Goal: Task Accomplishment & Management: Manage account settings

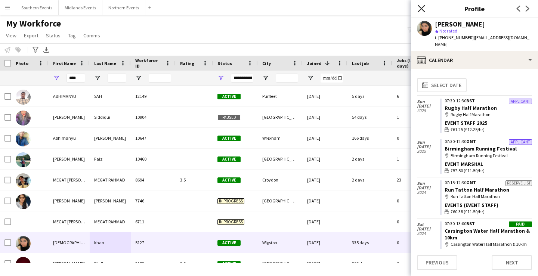
click at [420, 5] on icon "Close pop-in" at bounding box center [421, 8] width 7 height 7
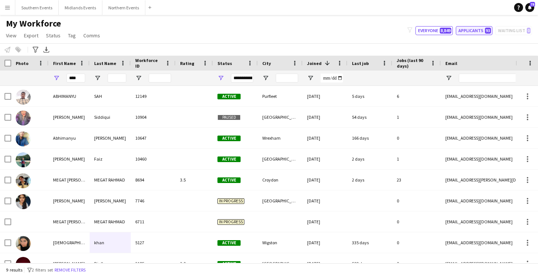
click at [477, 33] on button "Applicants 93" at bounding box center [474, 30] width 37 height 9
type input "**********"
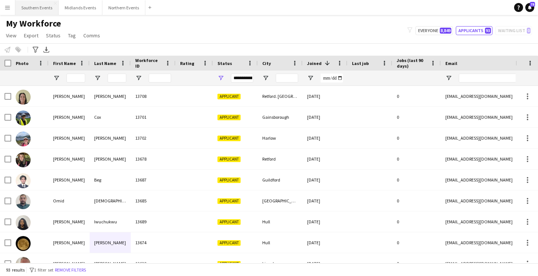
click at [31, 9] on button "Southern Events Close" at bounding box center [36, 7] width 43 height 15
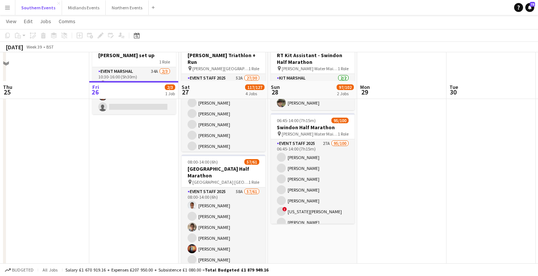
scroll to position [84, 0]
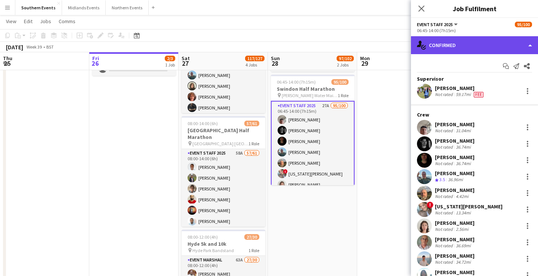
click at [472, 45] on div "single-neutral-actions-check-2 Confirmed" at bounding box center [474, 45] width 127 height 18
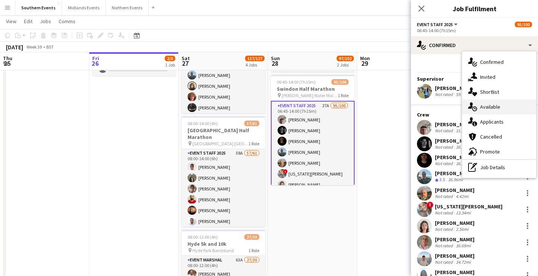
click at [512, 114] on div "single-neutral-actions-upload Available" at bounding box center [499, 106] width 74 height 15
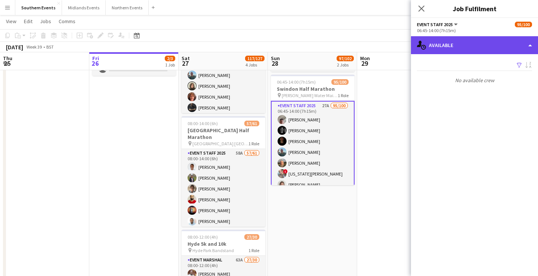
click at [479, 37] on div "single-neutral-actions-upload Available" at bounding box center [474, 45] width 127 height 18
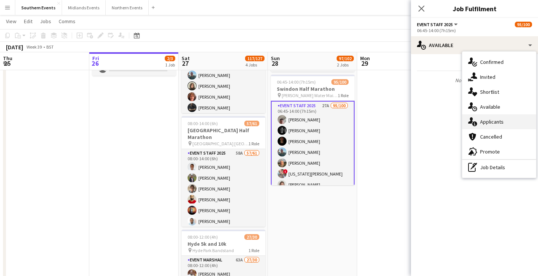
click at [505, 124] on div "single-neutral-actions-information Applicants" at bounding box center [499, 121] width 74 height 15
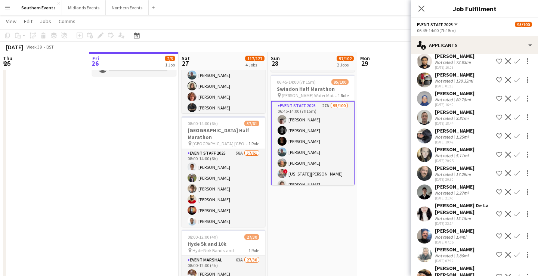
scroll to position [312, 0]
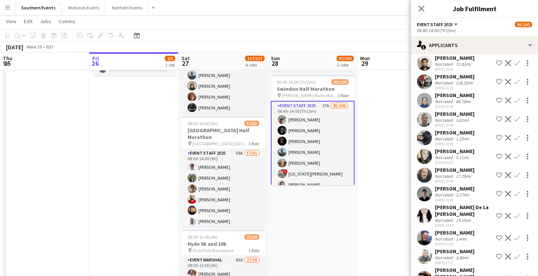
click at [383, 27] on app-page-menu "View Day view expanded Day view collapsed Month view Date picker Jump to [DATE]…" at bounding box center [269, 22] width 538 height 14
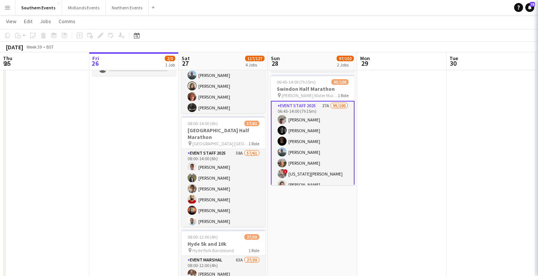
scroll to position [0, 179]
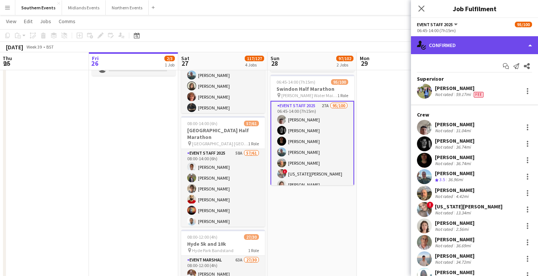
click at [488, 49] on div "single-neutral-actions-check-2 Confirmed" at bounding box center [474, 45] width 127 height 18
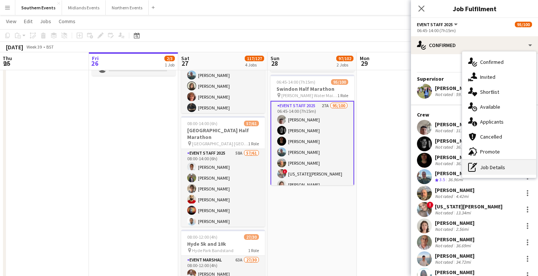
click at [487, 166] on div "pen-write Job Details" at bounding box center [499, 167] width 74 height 15
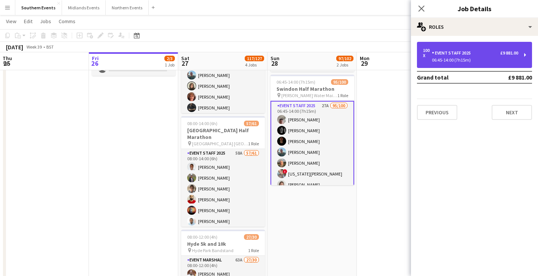
click at [506, 62] on div "100 x Event Staff 2025 £9 881.00 06:45-14:00 (7h15m)" at bounding box center [474, 55] width 115 height 26
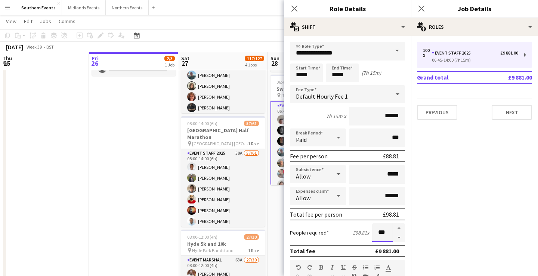
click at [380, 234] on input "***" at bounding box center [382, 232] width 21 height 19
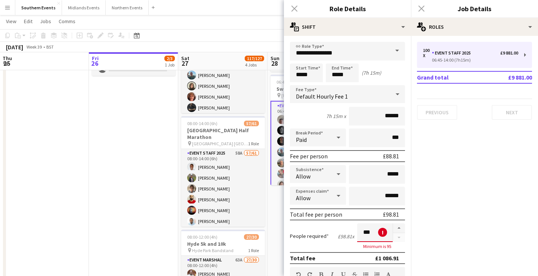
scroll to position [0, 0]
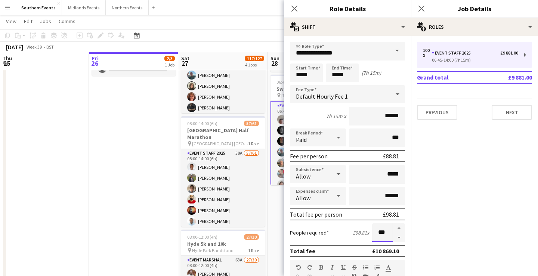
type input "***"
click at [331, 76] on input "*****" at bounding box center [342, 73] width 33 height 19
type input "*****"
click at [257, 27] on app-page-menu "View Day view expanded Day view collapsed Month view Date picker Jump to [DATE]…" at bounding box center [269, 22] width 538 height 14
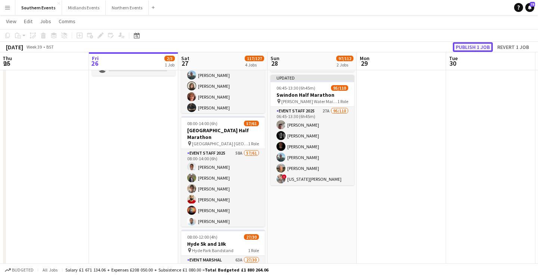
click at [471, 46] on button "Publish 1 job" at bounding box center [473, 47] width 40 height 10
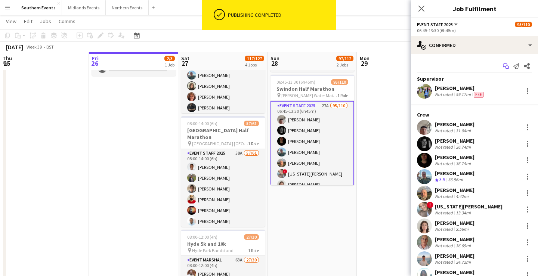
click at [507, 64] on icon "Start chat" at bounding box center [506, 66] width 6 height 6
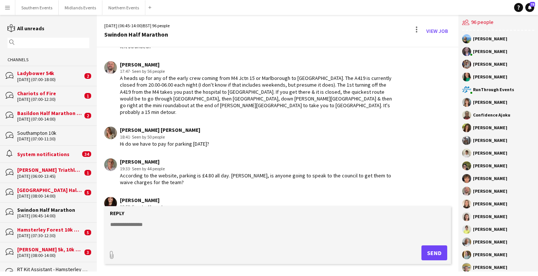
scroll to position [1144, 0]
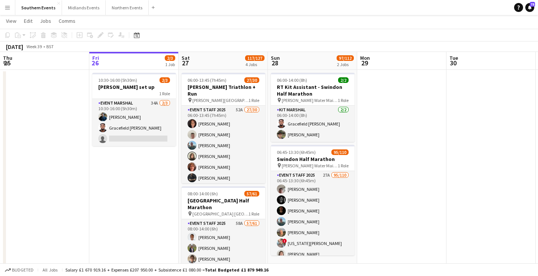
scroll to position [31, 0]
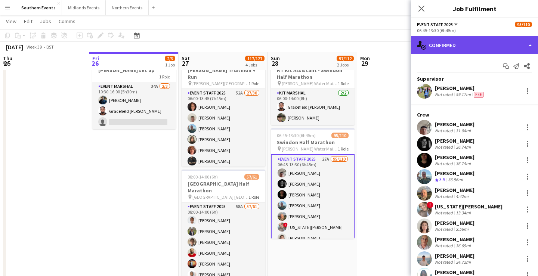
click at [468, 49] on div "single-neutral-actions-check-2 Confirmed" at bounding box center [474, 45] width 127 height 18
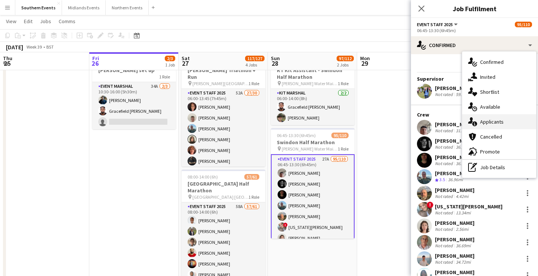
click at [501, 124] on span "Applicants" at bounding box center [492, 121] width 24 height 7
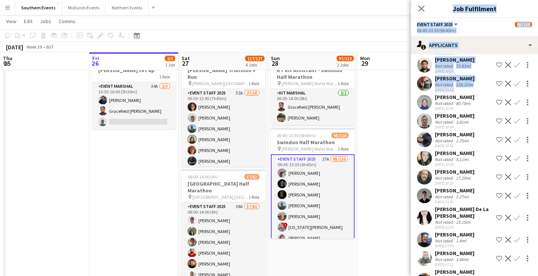
scroll to position [326, 0]
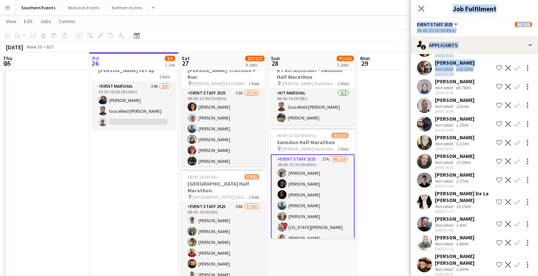
drag, startPoint x: 434, startPoint y: 94, endPoint x: 476, endPoint y: 257, distance: 168.2
click at [476, 257] on div "[PERSON_NAME] Not rated 32.4mi [DATE] 18:02 Shortlist crew Decline Confirm ! [P…" at bounding box center [474, 29] width 127 height 536
copy div "[PERSON_NAME] Not rated 80.78mi [DATE] 16:40 Shortlist crew Decline Confirm [PE…"
click at [515, 84] on app-icon "Confirm" at bounding box center [517, 87] width 6 height 6
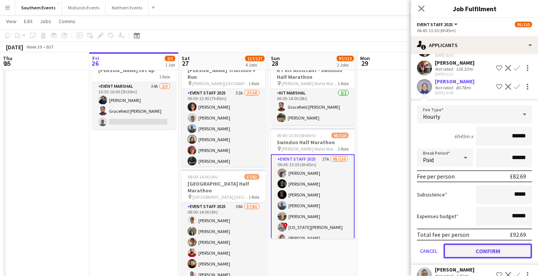
click at [489, 244] on button "Confirm" at bounding box center [487, 251] width 89 height 15
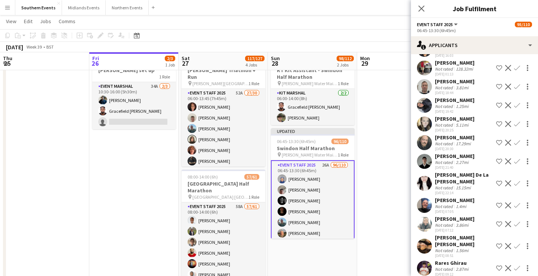
scroll to position [307, 0]
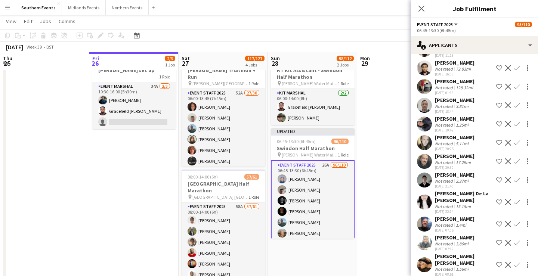
click at [518, 102] on app-icon "Confirm" at bounding box center [517, 105] width 6 height 6
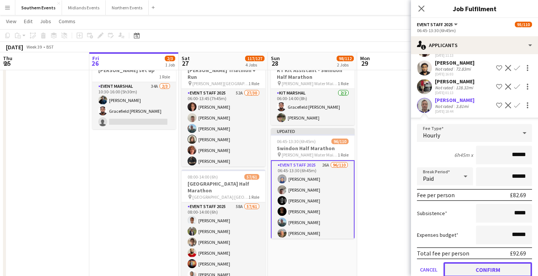
click at [492, 262] on button "Confirm" at bounding box center [487, 269] width 89 height 15
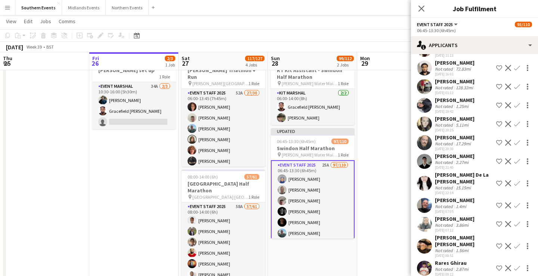
scroll to position [288, 0]
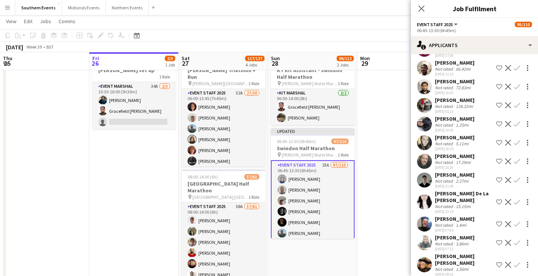
click at [518, 121] on app-icon "Confirm" at bounding box center [517, 124] width 6 height 6
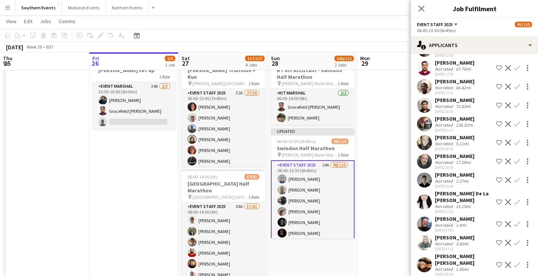
click at [517, 140] on app-icon "Confirm" at bounding box center [517, 143] width 6 height 6
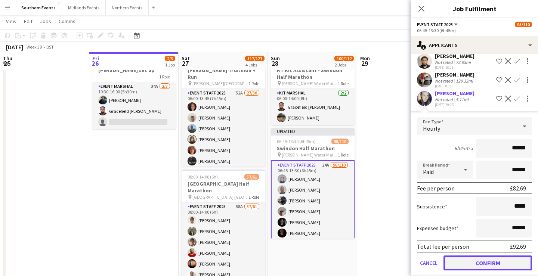
click at [501, 256] on button "Confirm" at bounding box center [487, 263] width 89 height 15
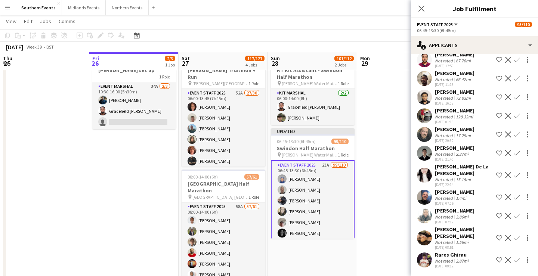
scroll to position [251, 0]
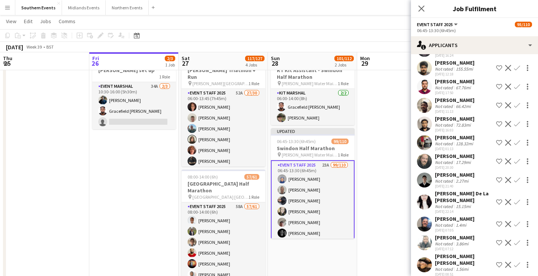
click at [518, 158] on app-icon "Confirm" at bounding box center [517, 161] width 6 height 6
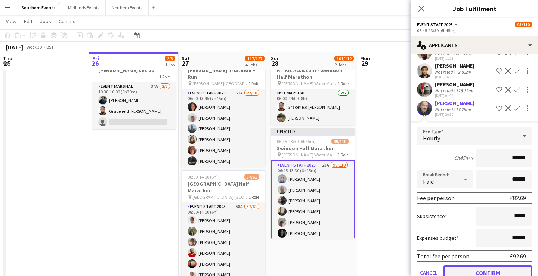
click at [497, 265] on button "Confirm" at bounding box center [487, 272] width 89 height 15
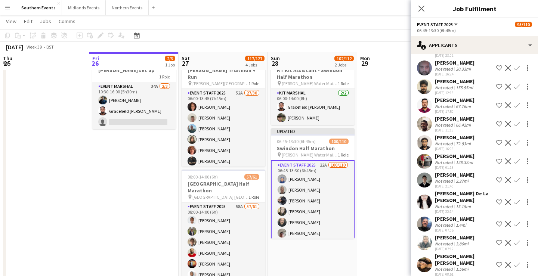
click at [517, 177] on app-icon "Confirm" at bounding box center [517, 180] width 6 height 6
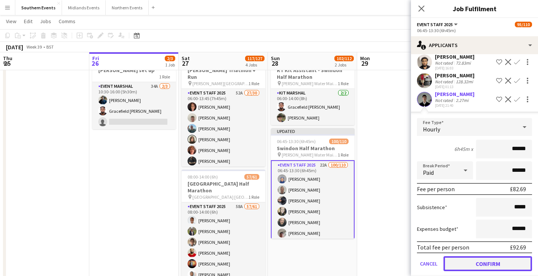
click at [497, 256] on button "Confirm" at bounding box center [487, 263] width 89 height 15
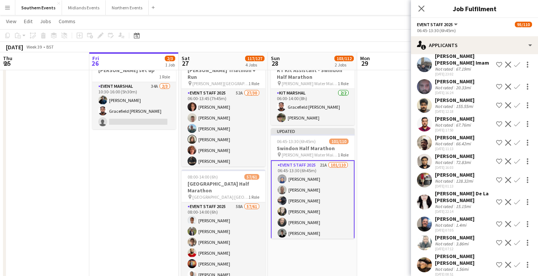
click at [516, 221] on app-icon "Confirm" at bounding box center [517, 224] width 6 height 6
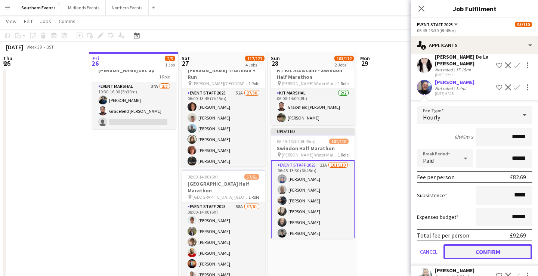
click at [504, 244] on button "Confirm" at bounding box center [487, 251] width 89 height 15
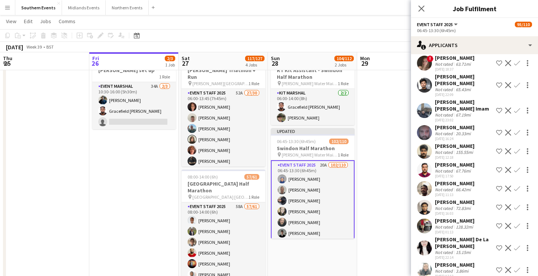
scroll to position [195, 0]
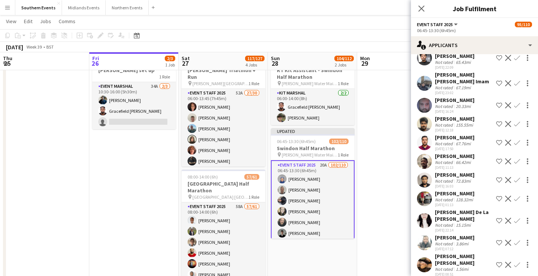
click at [516, 218] on app-icon "Confirm" at bounding box center [517, 221] width 6 height 6
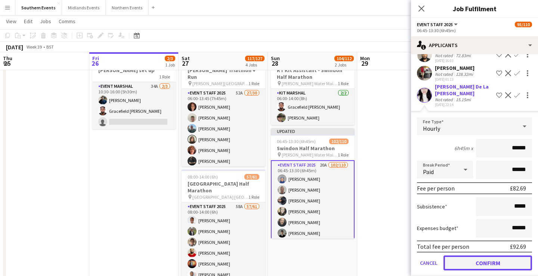
click at [498, 256] on button "Confirm" at bounding box center [487, 263] width 89 height 15
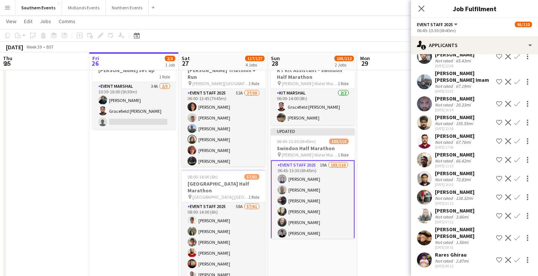
scroll to position [176, 0]
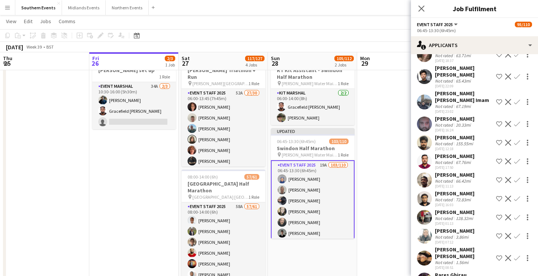
click at [516, 233] on app-icon "Confirm" at bounding box center [517, 236] width 6 height 6
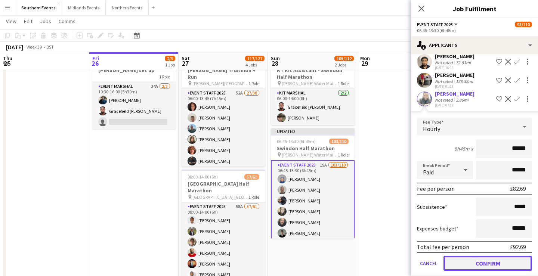
click at [499, 256] on button "Confirm" at bounding box center [487, 263] width 89 height 15
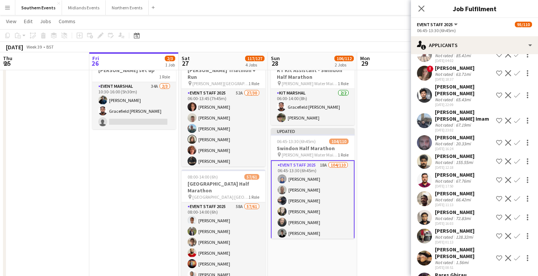
click at [516, 255] on app-icon "Confirm" at bounding box center [517, 258] width 6 height 6
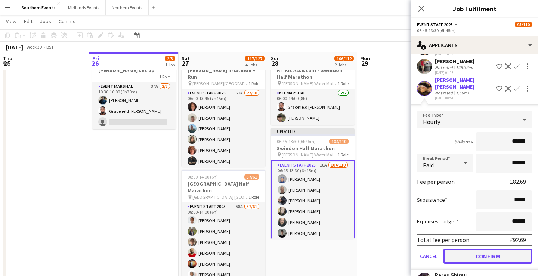
click at [504, 249] on button "Confirm" at bounding box center [487, 256] width 89 height 15
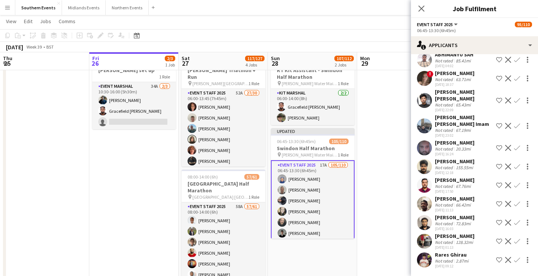
scroll to position [139, 0]
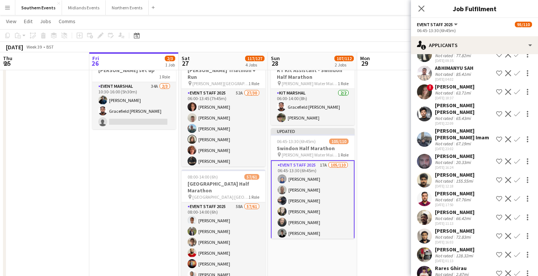
click at [517, 270] on app-icon "Confirm" at bounding box center [517, 273] width 6 height 6
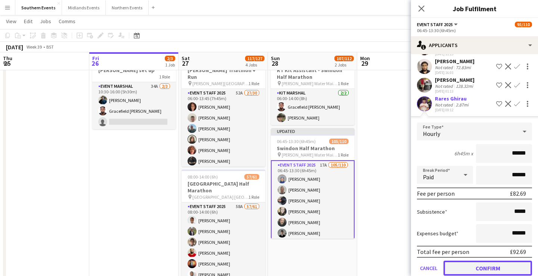
click at [506, 261] on button "Confirm" at bounding box center [487, 268] width 89 height 15
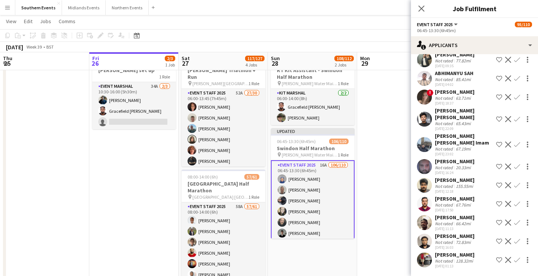
scroll to position [120, 0]
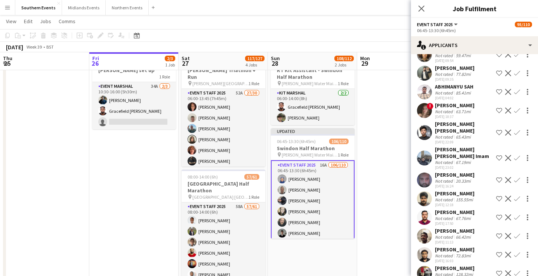
click at [466, 171] on div "[PERSON_NAME]" at bounding box center [455, 174] width 40 height 7
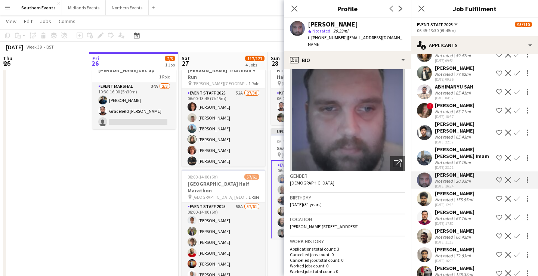
scroll to position [39, 0]
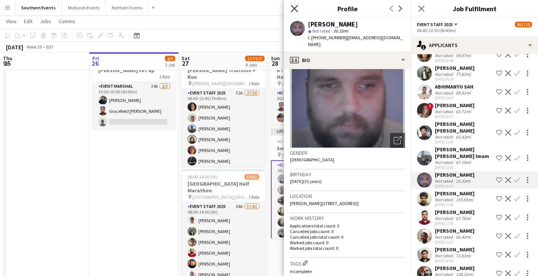
click at [295, 6] on icon "Close pop-in" at bounding box center [294, 8] width 7 height 7
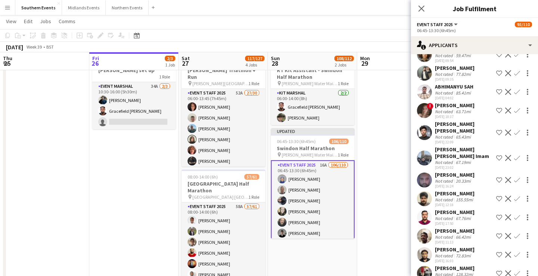
click at [337, 16] on app-page-menu "View Day view expanded Day view collapsed Month view Date picker Jump to [DATE]…" at bounding box center [269, 22] width 538 height 14
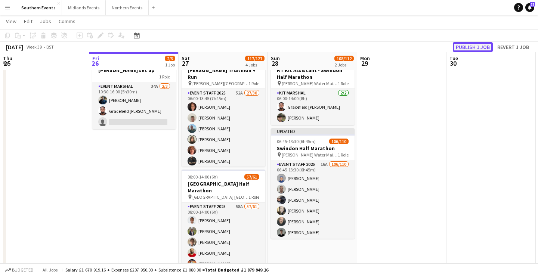
click at [469, 43] on button "Publish 1 job" at bounding box center [473, 47] width 40 height 10
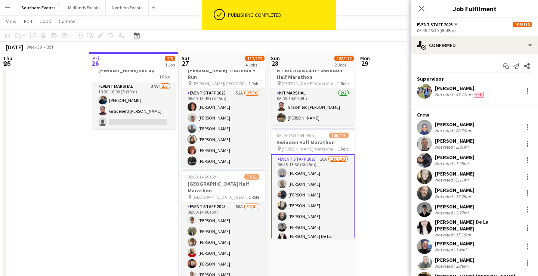
click at [480, 142] on div "[PERSON_NAME] Not rated 3.81mi" at bounding box center [474, 143] width 127 height 15
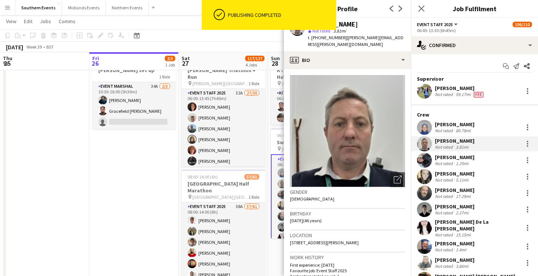
click at [478, 157] on div "[PERSON_NAME] Not rated 1.25mi" at bounding box center [474, 160] width 127 height 15
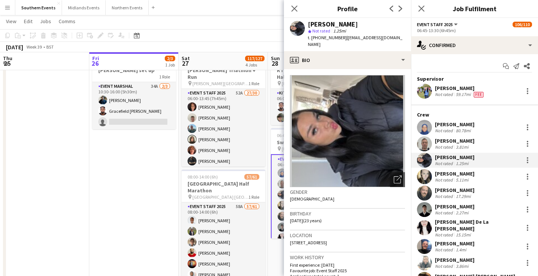
click at [477, 170] on div "[PERSON_NAME] Not rated 5.11mi" at bounding box center [474, 176] width 127 height 15
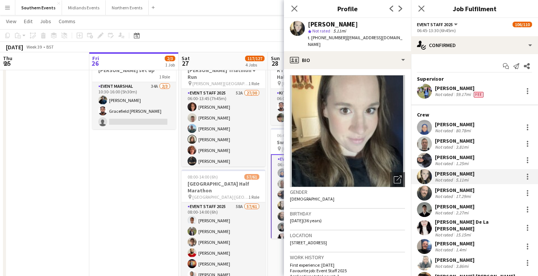
click at [480, 163] on div "[PERSON_NAME] Not rated 1.25mi" at bounding box center [474, 160] width 127 height 15
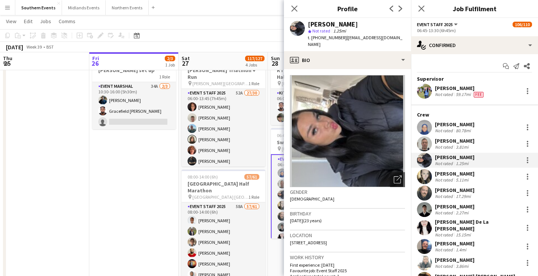
click at [476, 189] on div "[PERSON_NAME] Not rated 17.29mi" at bounding box center [474, 193] width 127 height 15
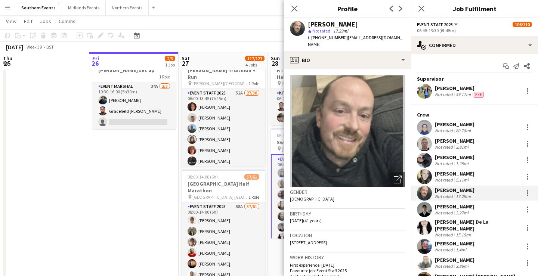
click at [474, 210] on div "[PERSON_NAME] Not rated 2.27mi" at bounding box center [474, 209] width 127 height 15
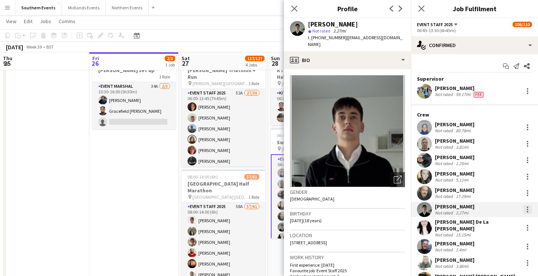
click at [525, 206] on div at bounding box center [527, 209] width 9 height 9
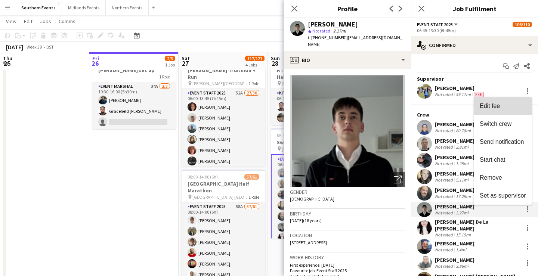
click at [496, 104] on span "Edit fee" at bounding box center [490, 105] width 20 height 6
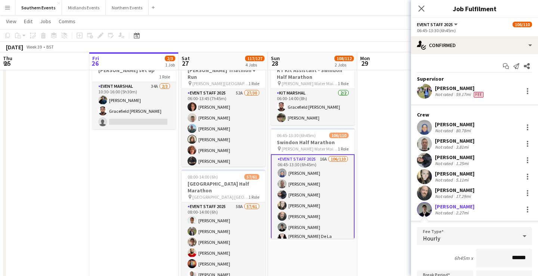
click at [518, 257] on input "******" at bounding box center [504, 258] width 56 height 19
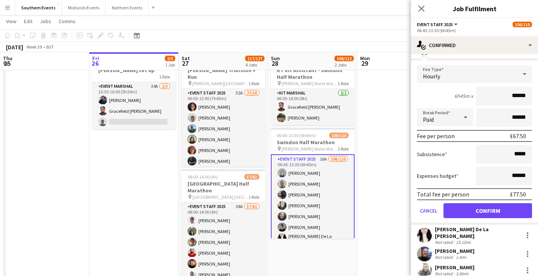
scroll to position [160, 0]
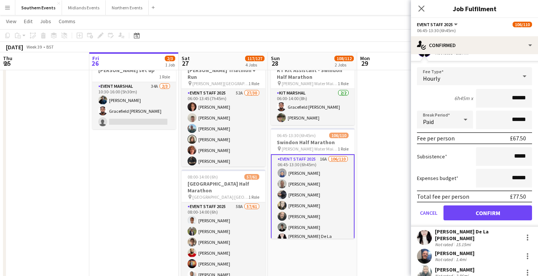
type input "******"
click at [506, 211] on button "Confirm" at bounding box center [487, 212] width 89 height 15
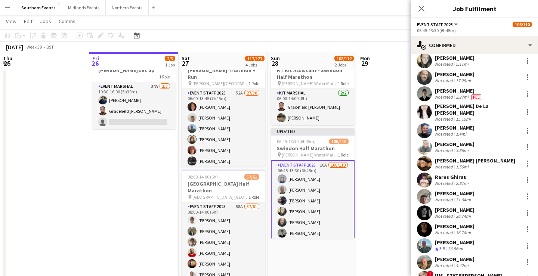
scroll to position [114, 0]
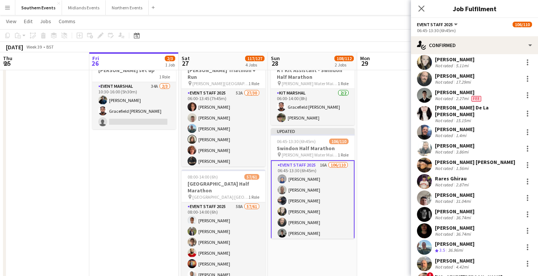
click at [489, 112] on div "[PERSON_NAME] De La [PERSON_NAME] Not rated 15.15mi" at bounding box center [474, 113] width 127 height 19
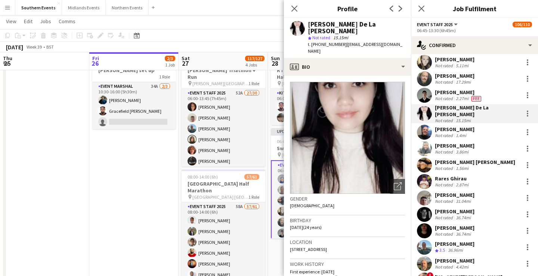
click at [488, 125] on div "[PERSON_NAME] Not rated 1.4mi" at bounding box center [474, 132] width 127 height 15
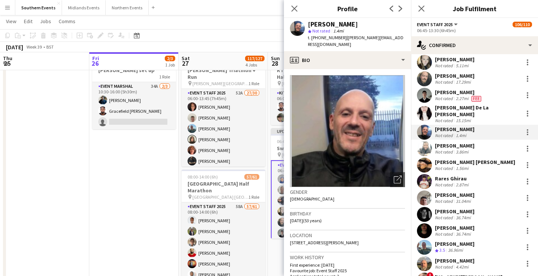
click at [486, 146] on div "[PERSON_NAME] Not rated 3.86mi" at bounding box center [474, 148] width 127 height 15
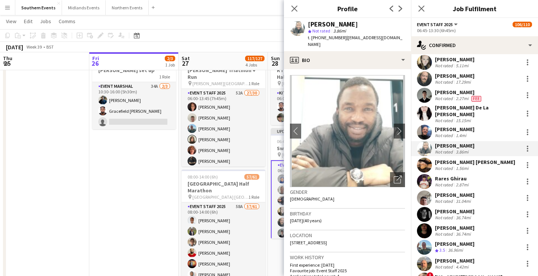
click at [486, 163] on div "[PERSON_NAME] [PERSON_NAME] Not rated 1.56mi" at bounding box center [474, 165] width 127 height 15
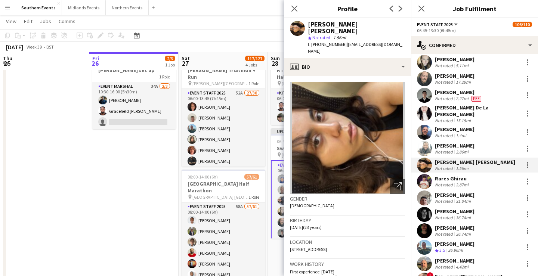
click at [486, 177] on div "Rares Ghirau Not rated 2.87mi" at bounding box center [474, 181] width 127 height 15
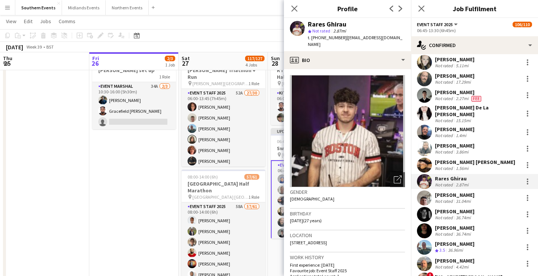
click at [486, 192] on div "[PERSON_NAME] Not rated 31.04mi" at bounding box center [474, 198] width 127 height 15
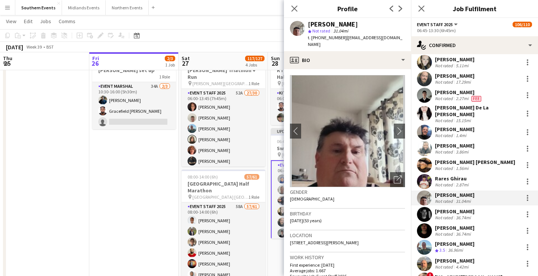
click at [223, 24] on app-page-menu "View Day view expanded Day view collapsed Month view Date picker Jump to [DATE]…" at bounding box center [269, 22] width 538 height 14
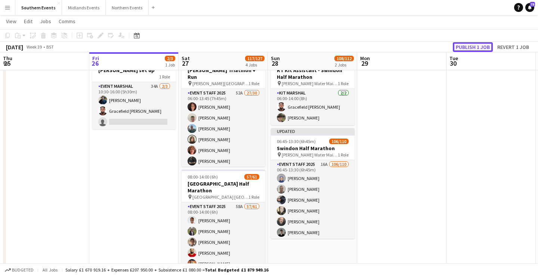
click at [469, 50] on button "Publish 1 job" at bounding box center [473, 47] width 40 height 10
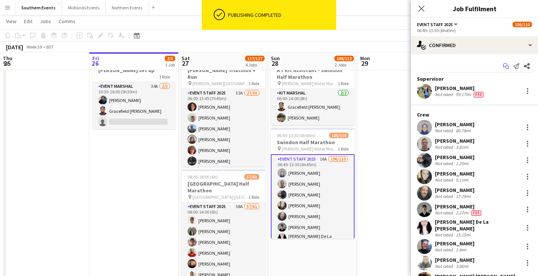
click at [505, 68] on icon at bounding box center [507, 68] width 4 height 4
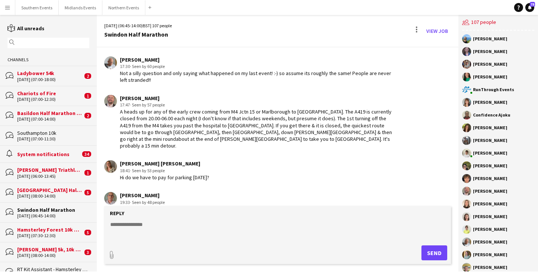
scroll to position [1144, 0]
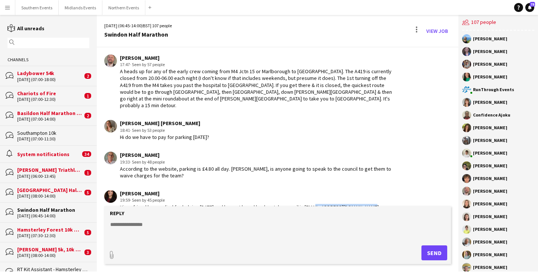
drag, startPoint x: 310, startPoint y: 193, endPoint x: 371, endPoint y: 193, distance: 61.6
click at [371, 193] on div "[PERSON_NAME] 19:59 · Seen by 45 people Hi my friend has applied for helping [D…" at bounding box center [249, 200] width 290 height 21
copy div "[EMAIL_ADDRESS][DOMAIN_NAME]"
click at [37, 6] on button "Southern Events Close" at bounding box center [36, 7] width 43 height 15
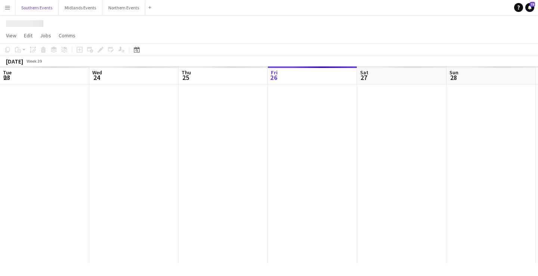
scroll to position [0, 179]
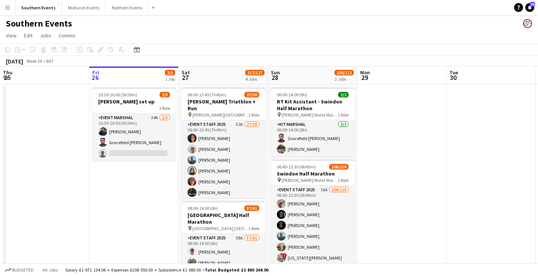
click at [9, 11] on button "Menu" at bounding box center [7, 7] width 15 height 15
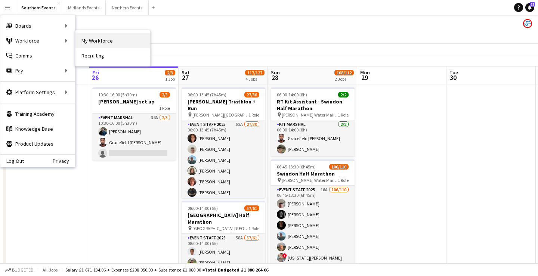
click at [114, 47] on link "My Workforce" at bounding box center [112, 40] width 75 height 15
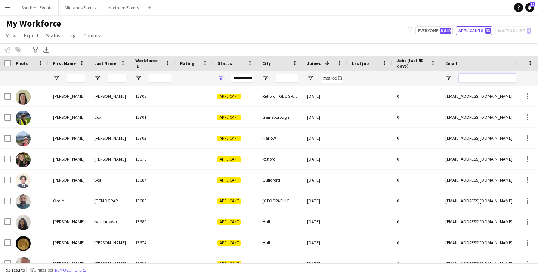
click at [473, 77] on input "Email Filter Input" at bounding box center [522, 78] width 127 height 9
paste input "**********"
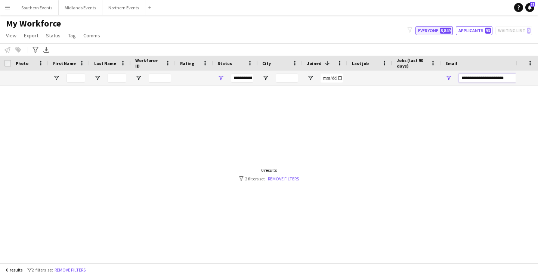
type input "**********"
click at [446, 28] on span "8,849" at bounding box center [446, 31] width 12 height 6
type input "**********"
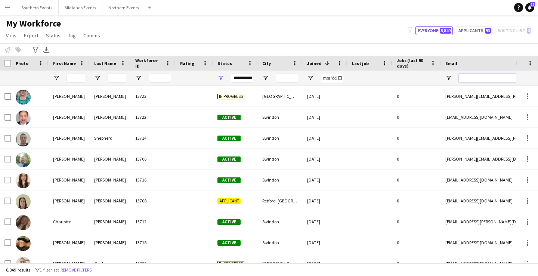
click at [482, 77] on input "Email Filter Input" at bounding box center [522, 78] width 127 height 9
paste input "**********"
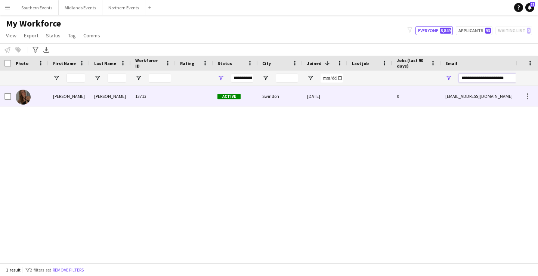
type input "**********"
click at [300, 97] on div "Swindon" at bounding box center [280, 96] width 45 height 21
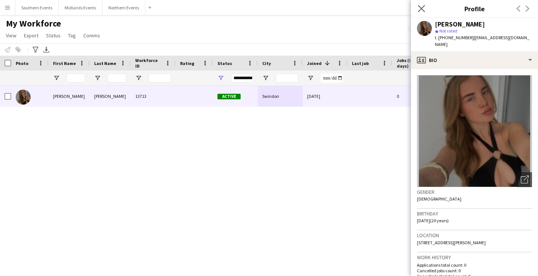
click at [423, 13] on app-icon "Close pop-in" at bounding box center [421, 8] width 11 height 11
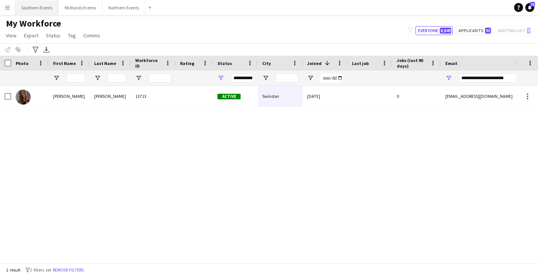
click at [40, 11] on button "Southern Events Close" at bounding box center [36, 7] width 43 height 15
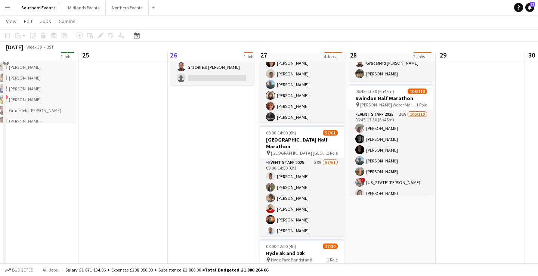
scroll to position [65, 0]
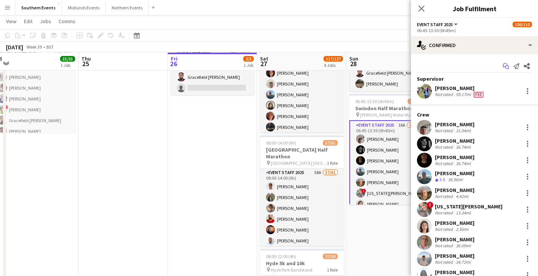
click at [508, 65] on icon "Start chat" at bounding box center [506, 66] width 6 height 6
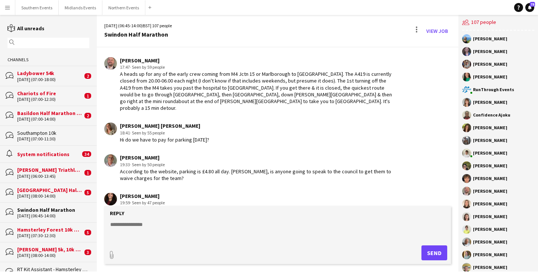
scroll to position [1144, 0]
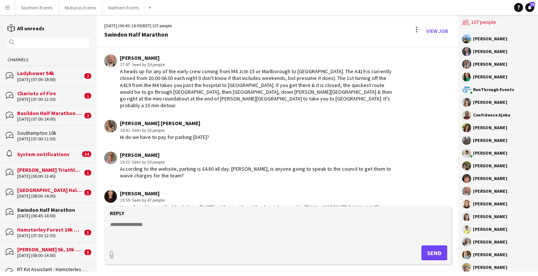
click at [183, 224] on textarea at bounding box center [278, 230] width 339 height 19
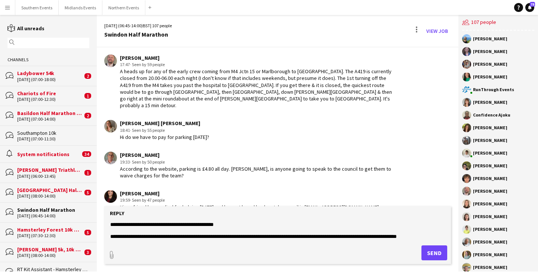
drag, startPoint x: 361, startPoint y: 236, endPoint x: 436, endPoint y: 235, distance: 75.5
click at [436, 235] on textarea "**********" at bounding box center [278, 230] width 339 height 19
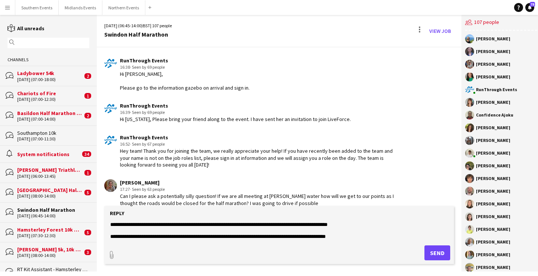
scroll to position [897, 0]
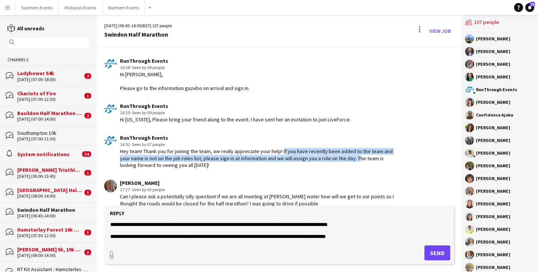
drag, startPoint x: 281, startPoint y: 145, endPoint x: 352, endPoint y: 154, distance: 72.3
click at [352, 154] on div "Hey team! Thank you for joining the team, we really appreciate your help! If yo…" at bounding box center [258, 158] width 276 height 21
copy div "If you have recently been added to the team and your name is not on the job rol…"
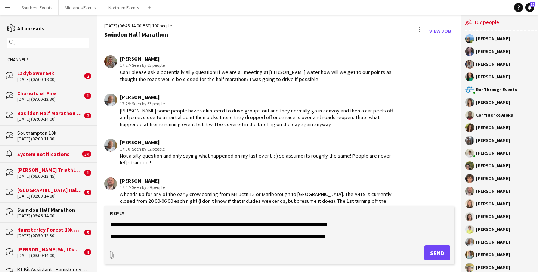
scroll to position [1144, 0]
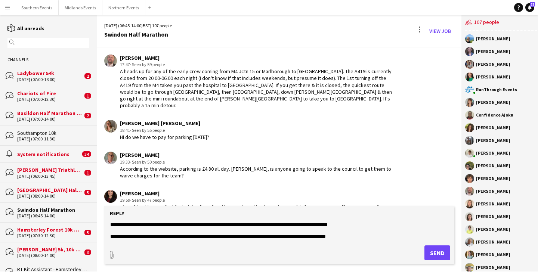
click at [343, 236] on textarea "**********" at bounding box center [278, 230] width 339 height 19
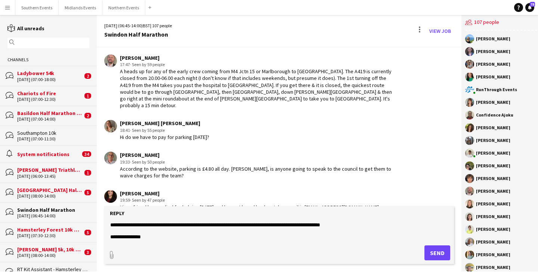
paste textarea "**********"
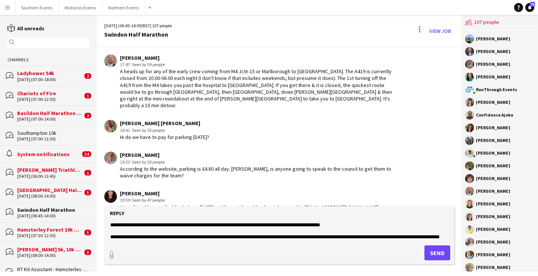
scroll to position [30, 0]
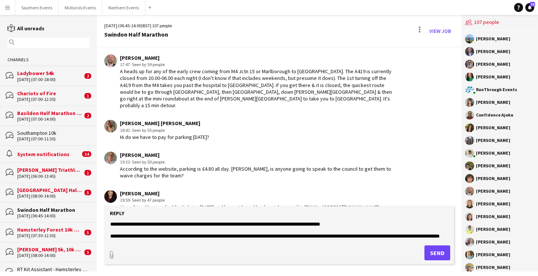
click at [148, 230] on textarea "**********" at bounding box center [278, 230] width 339 height 19
click at [204, 233] on textarea "**********" at bounding box center [278, 230] width 339 height 19
click at [190, 235] on textarea "**********" at bounding box center [278, 230] width 339 height 19
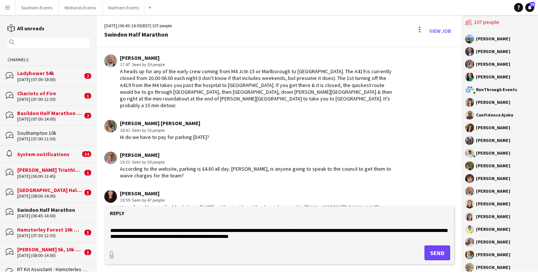
click at [145, 236] on textarea "**********" at bounding box center [278, 230] width 339 height 19
click at [297, 237] on textarea "**********" at bounding box center [278, 230] width 339 height 19
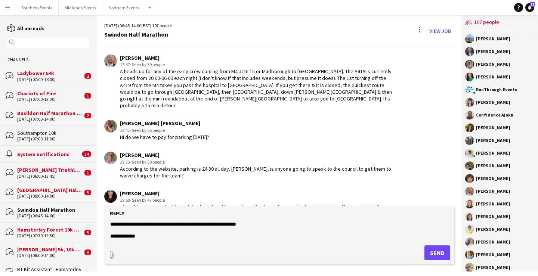
scroll to position [54, 0]
type textarea "**********"
click at [437, 250] on button "Send" at bounding box center [437, 252] width 26 height 15
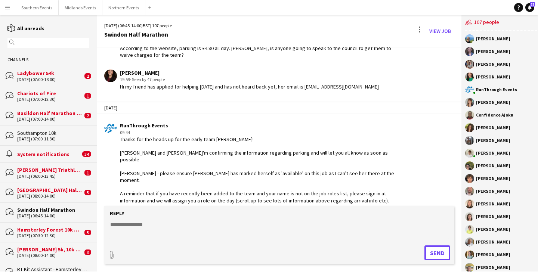
scroll to position [1271, 0]
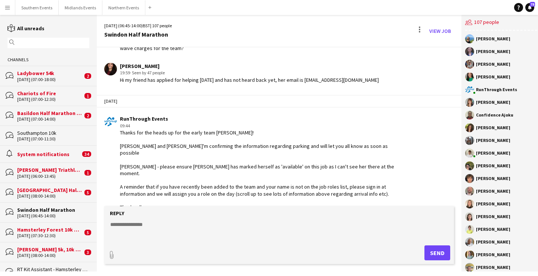
click at [56, 94] on div "Chariots of Fire" at bounding box center [49, 93] width 65 height 7
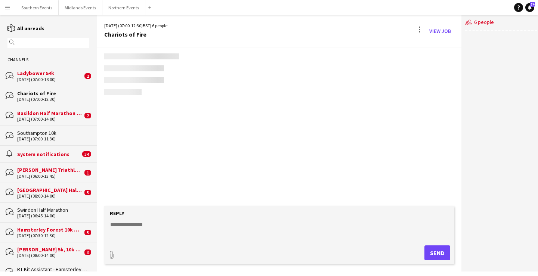
scroll to position [1818, 0]
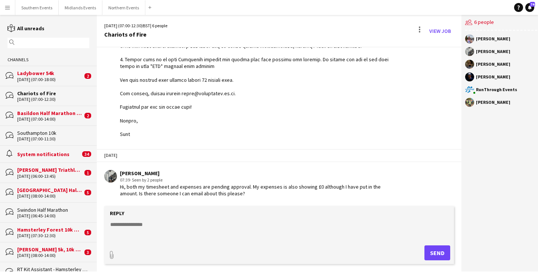
click at [158, 226] on textarea at bounding box center [278, 230] width 339 height 19
type textarea "*"
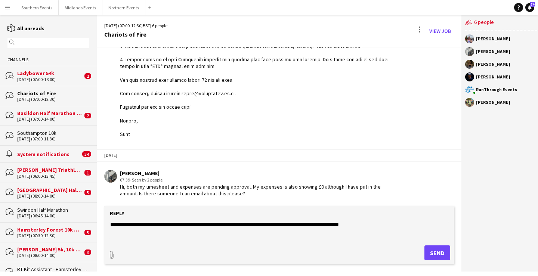
type textarea "**********"
click at [439, 256] on button "Send" at bounding box center [437, 252] width 26 height 15
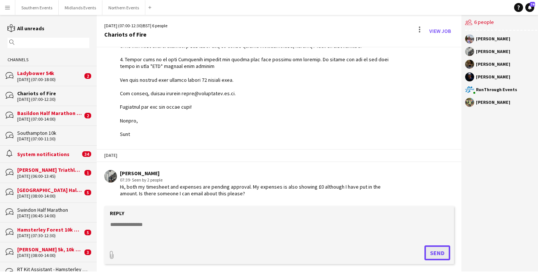
scroll to position [1850, 0]
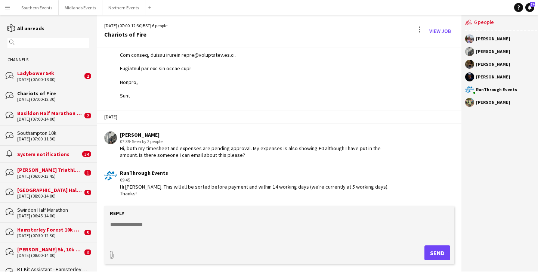
click at [65, 185] on div "bubbles [GEOGRAPHIC_DATA] Half Marathon [DATE] (08:00-14:00) 5" at bounding box center [48, 193] width 97 height 20
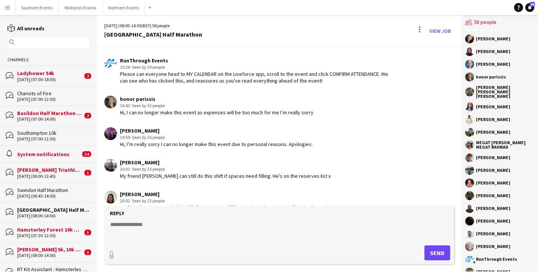
scroll to position [1710, 0]
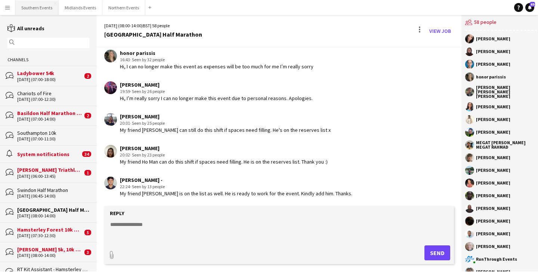
click at [40, 8] on button "Southern Events Close" at bounding box center [36, 7] width 43 height 15
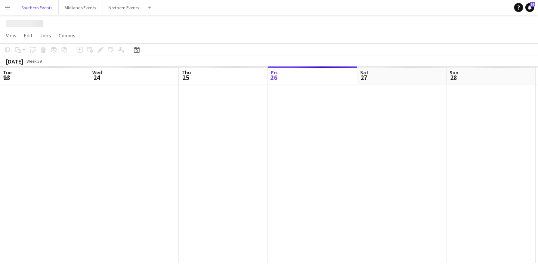
scroll to position [0, 179]
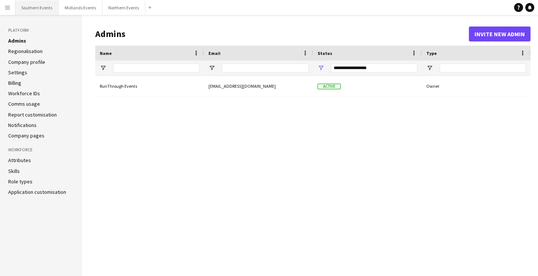
click at [37, 9] on button "Southern Events Close" at bounding box center [36, 7] width 43 height 15
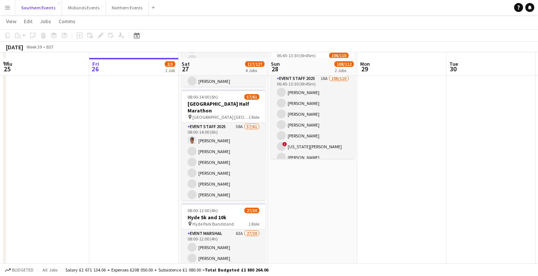
scroll to position [124, 0]
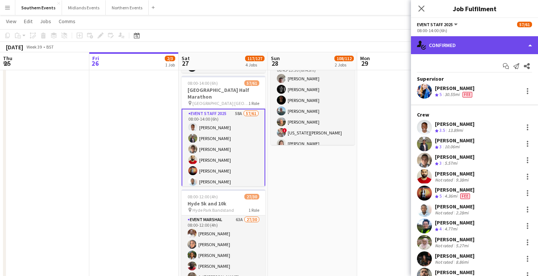
click at [499, 50] on div "single-neutral-actions-check-2 Confirmed" at bounding box center [474, 45] width 127 height 18
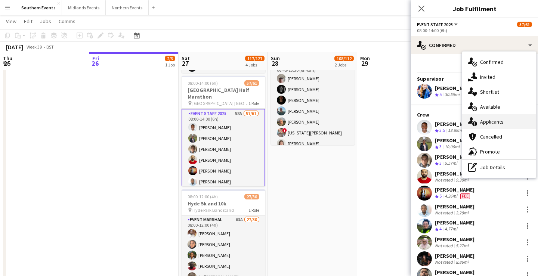
click at [508, 125] on div "single-neutral-actions-information Applicants" at bounding box center [499, 121] width 74 height 15
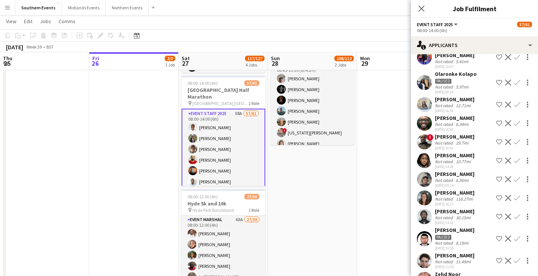
scroll to position [627, 0]
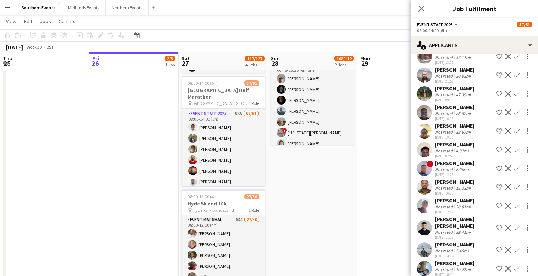
click at [517, 203] on app-icon "Confirm" at bounding box center [517, 206] width 6 height 6
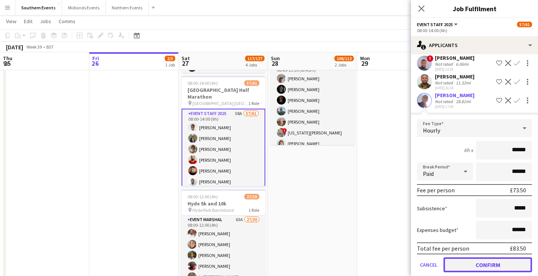
click at [494, 257] on button "Confirm" at bounding box center [487, 264] width 89 height 15
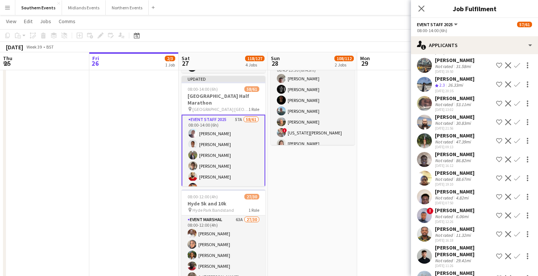
scroll to position [572, 0]
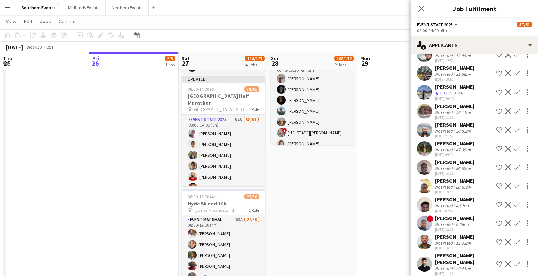
click at [474, 103] on div "Callum Wakeford Not rated 53.11mi 20-09-2025 13:02 Shortlist crew Decline Confi…" at bounding box center [474, 111] width 127 height 17
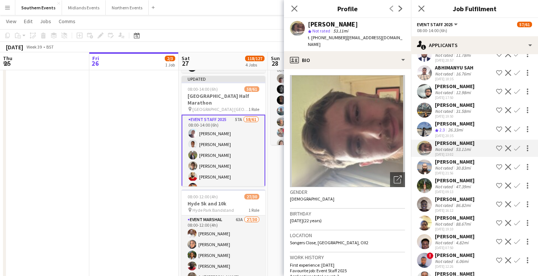
scroll to position [533, 0]
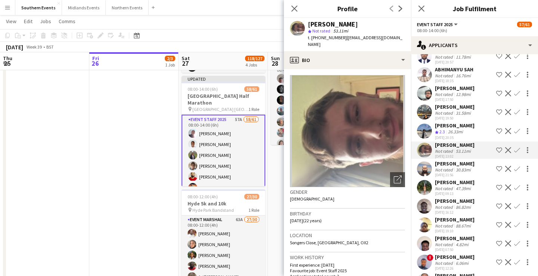
click at [517, 147] on app-icon "Confirm" at bounding box center [517, 150] width 6 height 6
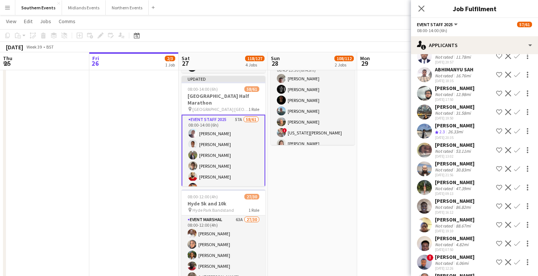
click at [517, 147] on app-icon "Confirm" at bounding box center [517, 150] width 6 height 6
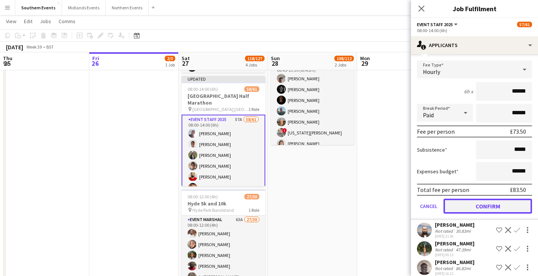
click at [498, 199] on button "Confirm" at bounding box center [487, 206] width 89 height 15
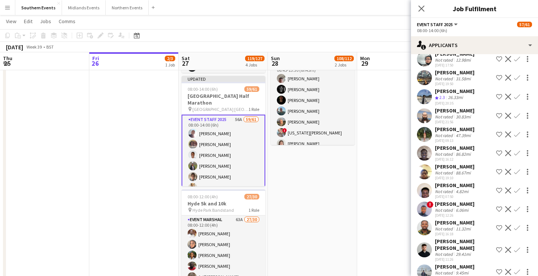
scroll to position [575, 0]
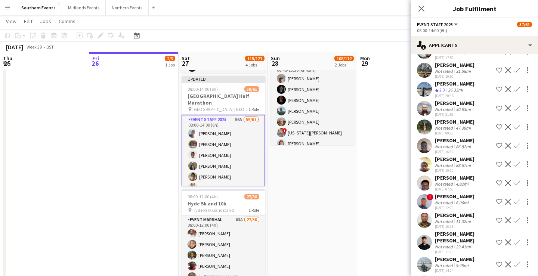
click at [470, 256] on div "Manas buri Not rated 9.45mi 25-09-2025 14:24 Shortlist crew Decline Confirm" at bounding box center [474, 264] width 127 height 17
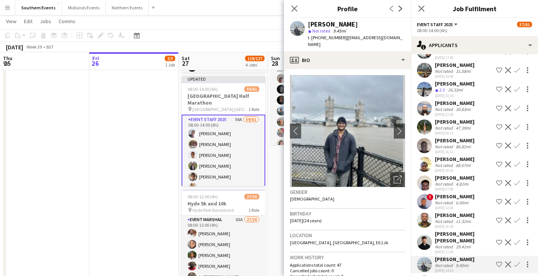
click at [519, 262] on app-icon "Confirm" at bounding box center [517, 265] width 6 height 6
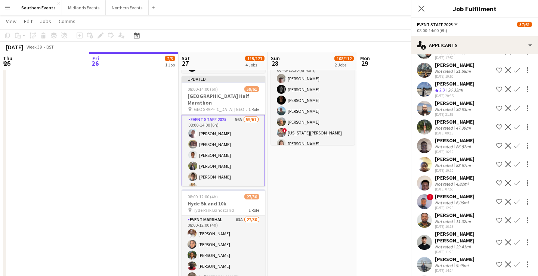
scroll to position [590, 0]
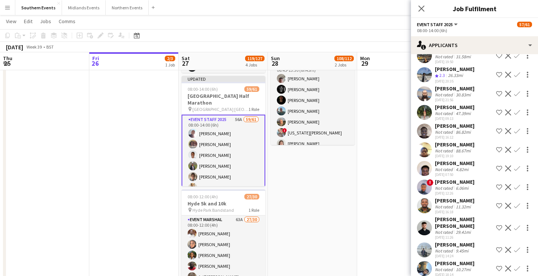
click at [517, 247] on app-icon "Confirm" at bounding box center [517, 250] width 6 height 6
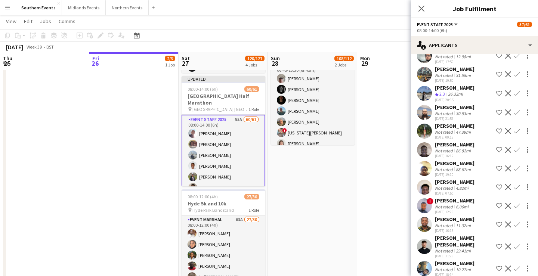
click at [319, 1] on app-navbar "Menu Boards Boards Boards All jobs Status Workforce Workforce My Workforce Recr…" at bounding box center [269, 7] width 538 height 15
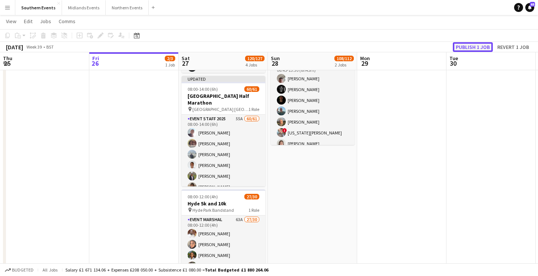
click at [464, 47] on button "Publish 1 job" at bounding box center [473, 47] width 40 height 10
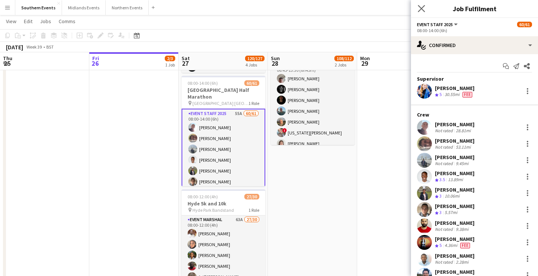
click at [424, 4] on app-icon "Close pop-in" at bounding box center [421, 8] width 11 height 11
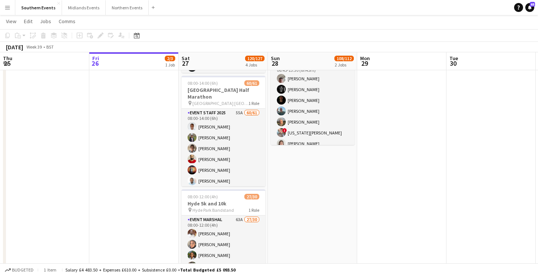
scroll to position [0, 0]
